Goal: Information Seeking & Learning: Check status

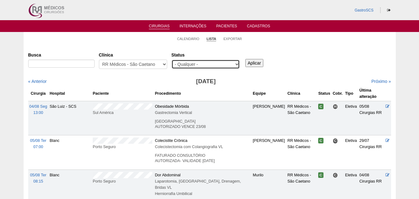
click at [198, 67] on select "- Qualquer - Reservada Confirmada Suspensa Cancelada" at bounding box center [206, 64] width 68 height 9
select select "conf"
click at [172, 60] on select "- Qualquer - Reservada Confirmada Suspensa Cancelada" at bounding box center [206, 64] width 68 height 9
click at [247, 63] on input "Aplicar" at bounding box center [255, 63] width 18 height 8
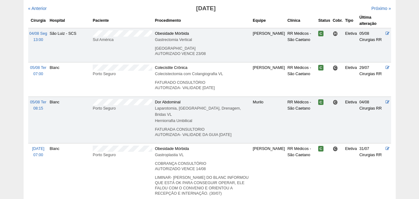
scroll to position [68, 0]
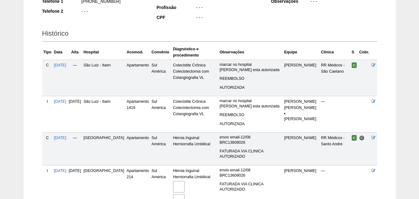
scroll to position [186, 0]
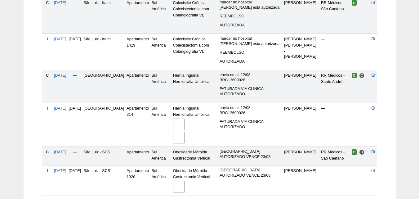
click at [66, 150] on span "[DATE]" at bounding box center [60, 152] width 12 height 4
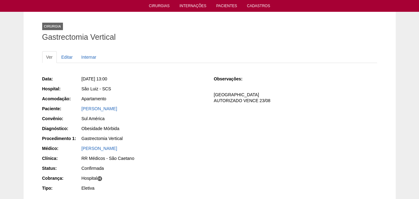
scroll to position [31, 0]
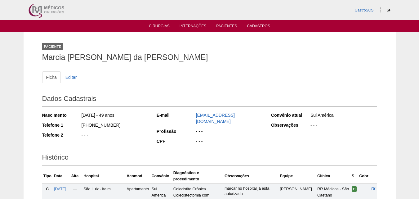
scroll to position [186, 0]
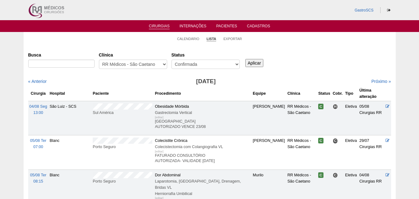
scroll to position [68, 0]
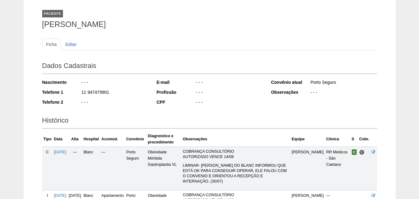
scroll to position [93, 0]
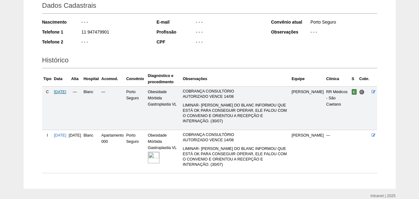
click at [61, 92] on span "08/08/2025" at bounding box center [60, 92] width 12 height 4
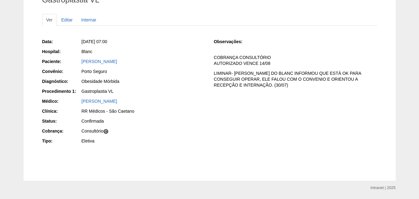
scroll to position [62, 0]
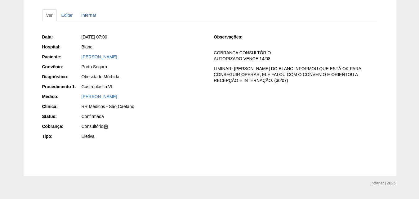
click at [329, 109] on div "Data: Sex, 08/08/2025 - 07:00 Hospital: Blanc Paciente: FERNANDA TAVARES DE GOE…" at bounding box center [209, 87] width 335 height 111
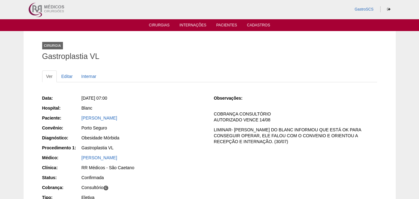
scroll to position [4, 0]
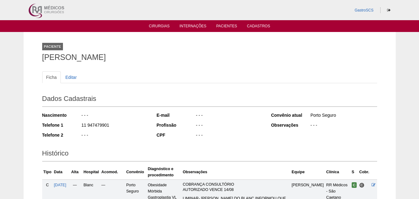
scroll to position [93, 0]
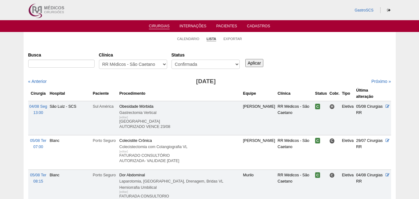
scroll to position [68, 0]
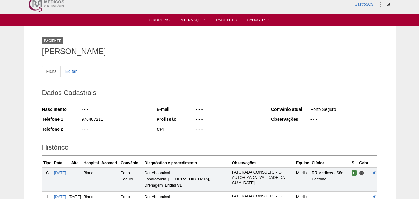
scroll to position [88, 0]
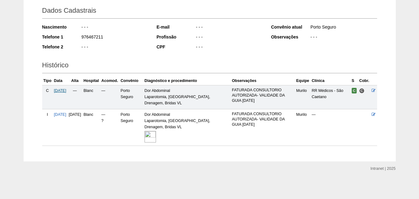
click at [66, 90] on span "[DATE]" at bounding box center [60, 90] width 12 height 4
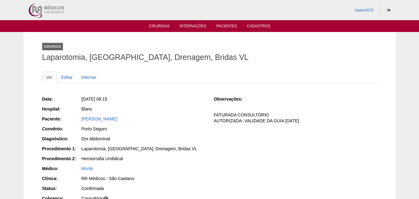
scroll to position [62, 0]
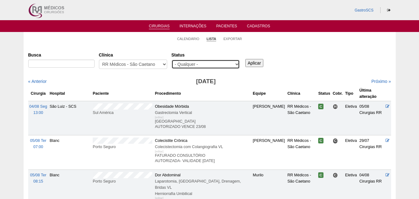
click at [192, 66] on select "- Qualquer - Reservada Confirmada Suspensa Cancelada" at bounding box center [206, 64] width 68 height 9
select select "conf"
click at [172, 60] on select "- Qualquer - Reservada Confirmada Suspensa Cancelada" at bounding box center [206, 64] width 68 height 9
click at [258, 65] on input "Aplicar" at bounding box center [255, 63] width 18 height 8
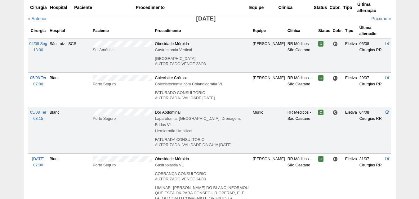
scroll to position [93, 0]
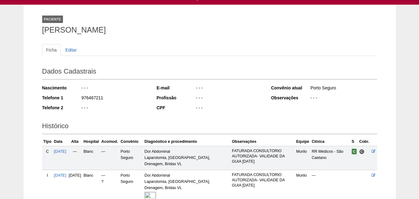
scroll to position [62, 0]
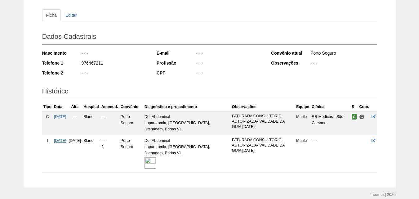
click at [66, 139] on span "[DATE]" at bounding box center [60, 140] width 12 height 4
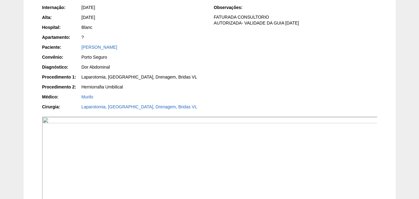
scroll to position [155, 0]
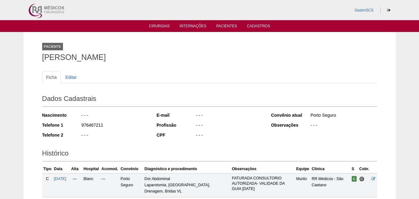
scroll to position [62, 0]
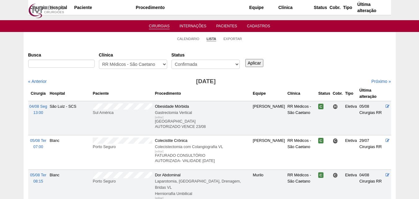
scroll to position [88, 0]
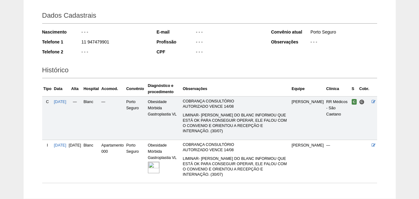
scroll to position [120, 0]
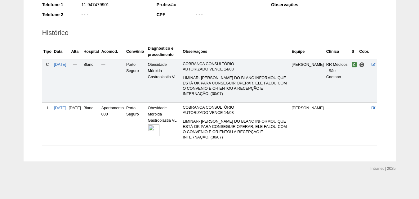
click at [160, 135] on img at bounding box center [153, 130] width 11 height 11
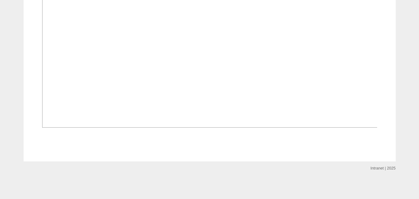
scroll to position [124, 0]
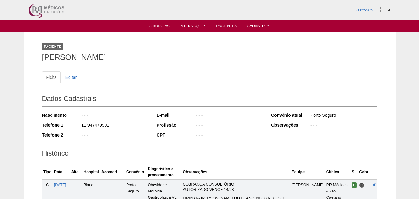
scroll to position [120, 0]
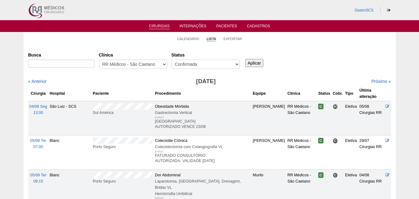
scroll to position [83, 0]
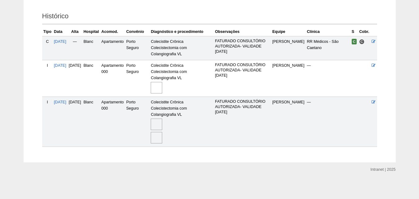
scroll to position [138, 0]
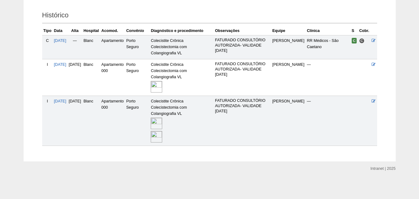
click at [162, 137] on img at bounding box center [156, 136] width 11 height 11
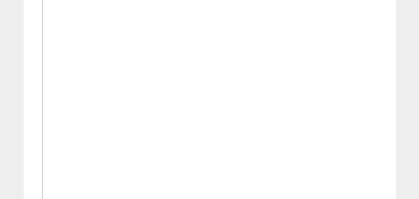
scroll to position [683, 0]
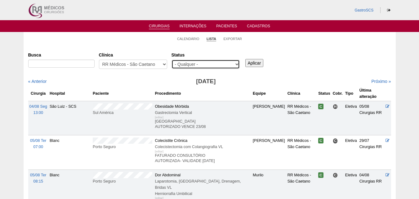
drag, startPoint x: 197, startPoint y: 63, endPoint x: 197, endPoint y: 66, distance: 3.1
click at [197, 63] on select "- Qualquer - Reservada Confirmada Suspensa Cancelada" at bounding box center [206, 64] width 68 height 9
select select "conf"
click at [172, 60] on select "- Qualquer - Reservada Confirmada Suspensa Cancelada" at bounding box center [206, 64] width 68 height 9
click at [248, 66] on input "Aplicar" at bounding box center [255, 63] width 18 height 8
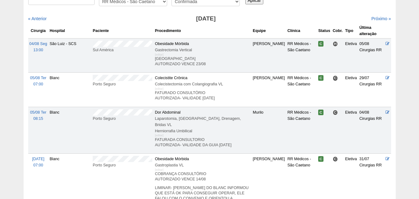
scroll to position [62, 0]
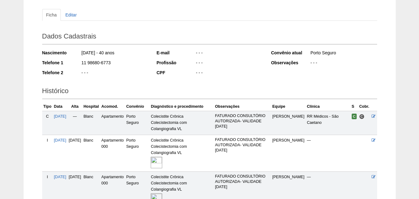
scroll to position [124, 0]
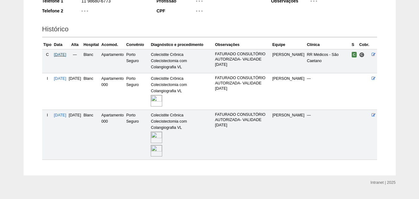
click at [65, 53] on span "[DATE]" at bounding box center [60, 54] width 12 height 4
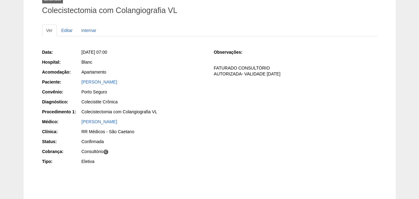
scroll to position [87, 0]
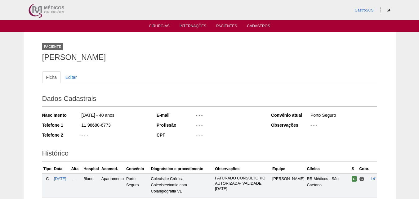
scroll to position [124, 0]
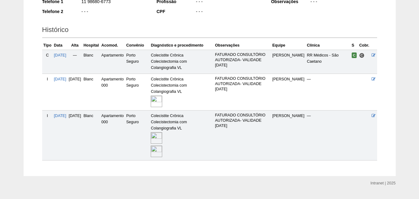
click at [162, 134] on img at bounding box center [156, 137] width 11 height 11
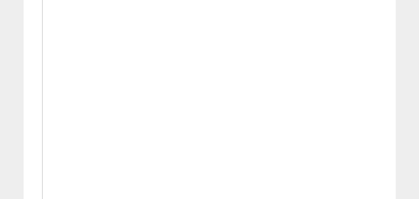
scroll to position [248, 0]
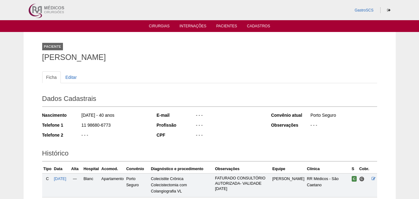
scroll to position [123, 0]
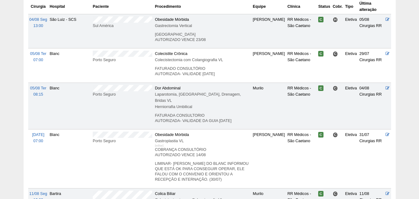
scroll to position [84, 0]
